Goal: Transaction & Acquisition: Purchase product/service

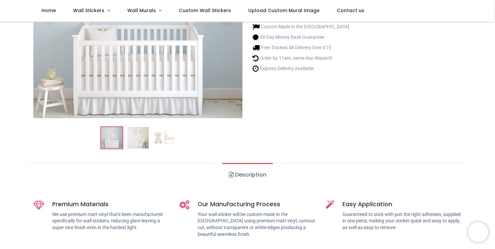
scroll to position [139, 0]
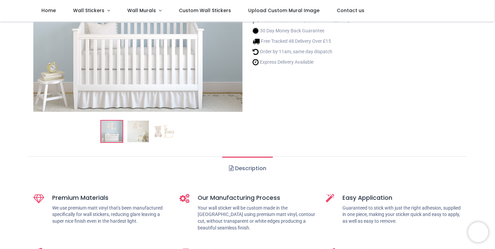
click at [137, 132] on img at bounding box center [138, 132] width 22 height 22
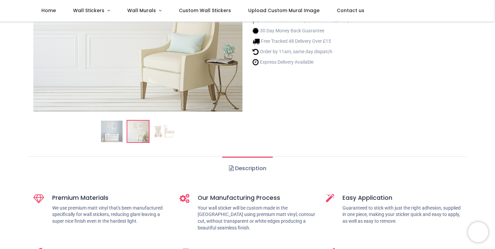
click at [143, 131] on img at bounding box center [138, 132] width 22 height 22
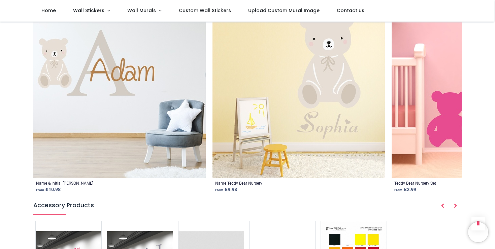
scroll to position [842, 0]
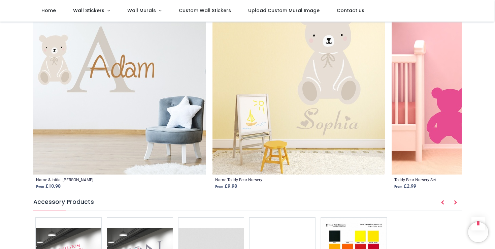
click at [301, 126] on img at bounding box center [299, 88] width 173 height 173
